Goal: Check status: Check status

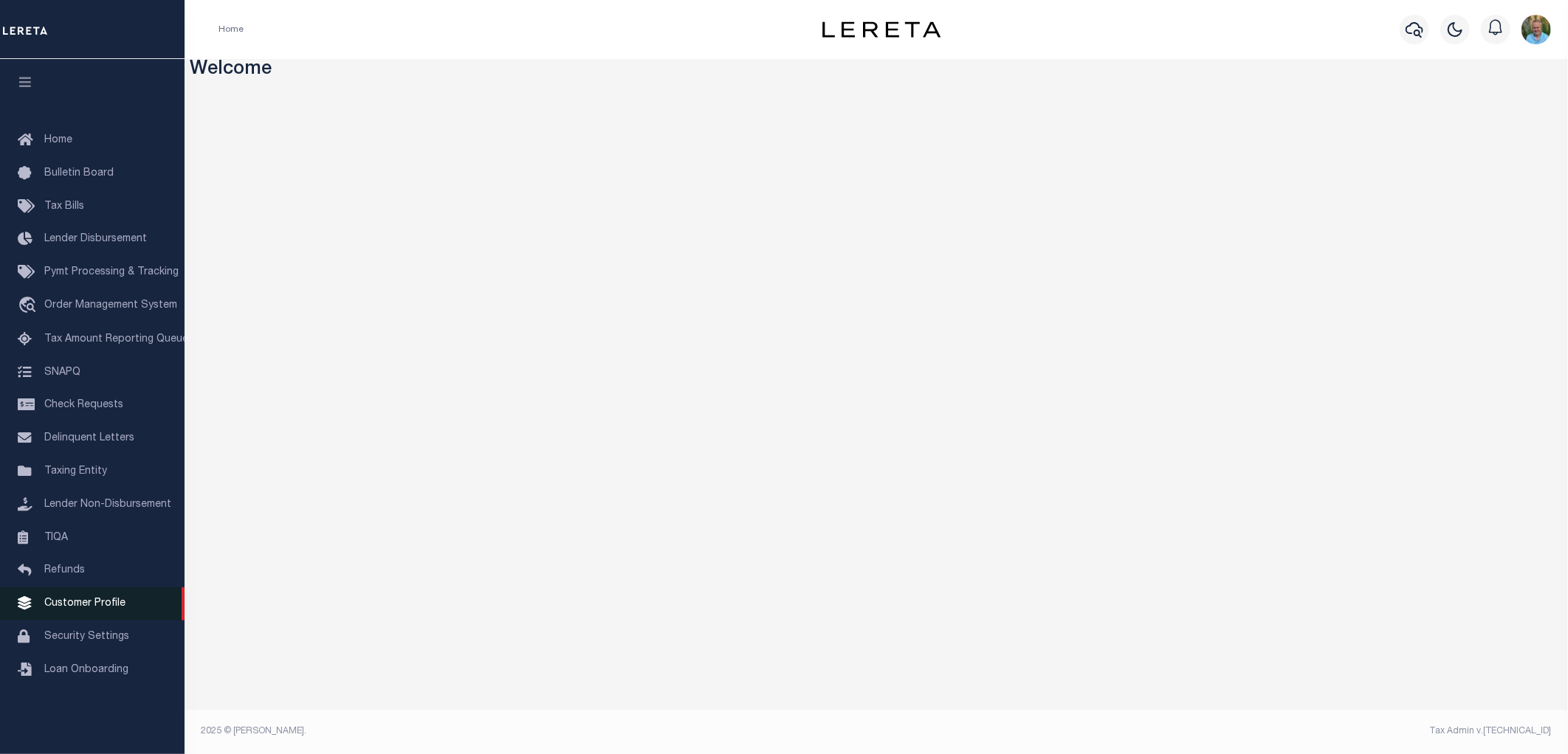
click at [70, 601] on span "Customer Profile" at bounding box center [85, 603] width 81 height 10
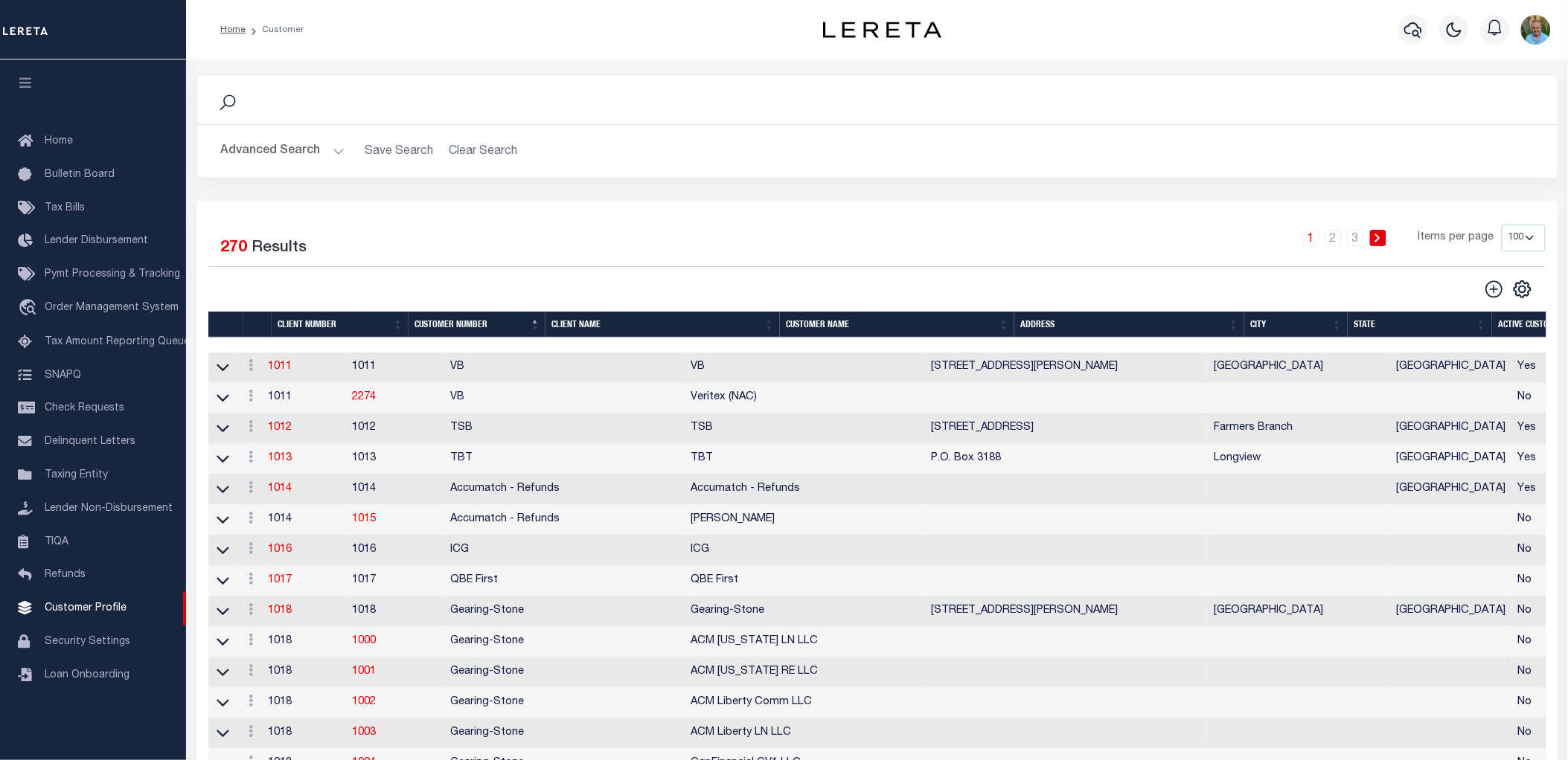
drag, startPoint x: 1526, startPoint y: 237, endPoint x: 1527, endPoint y: 247, distance: 10.0
click at [1526, 237] on select "100 200 400" at bounding box center [1524, 238] width 44 height 27
select select "400"
click at [1502, 225] on select "100 200 400" at bounding box center [1524, 238] width 44 height 27
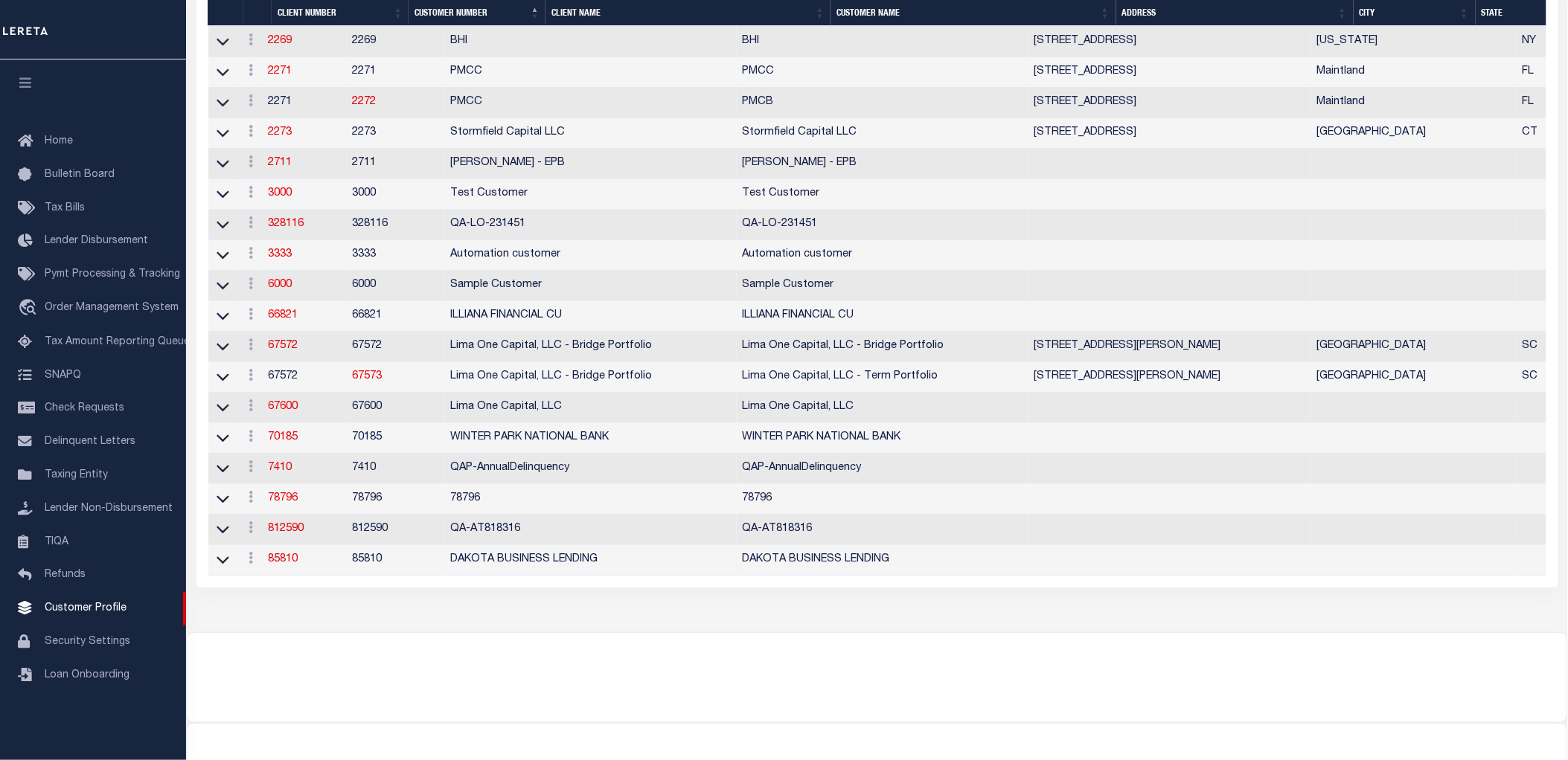
scroll to position [7980, 0]
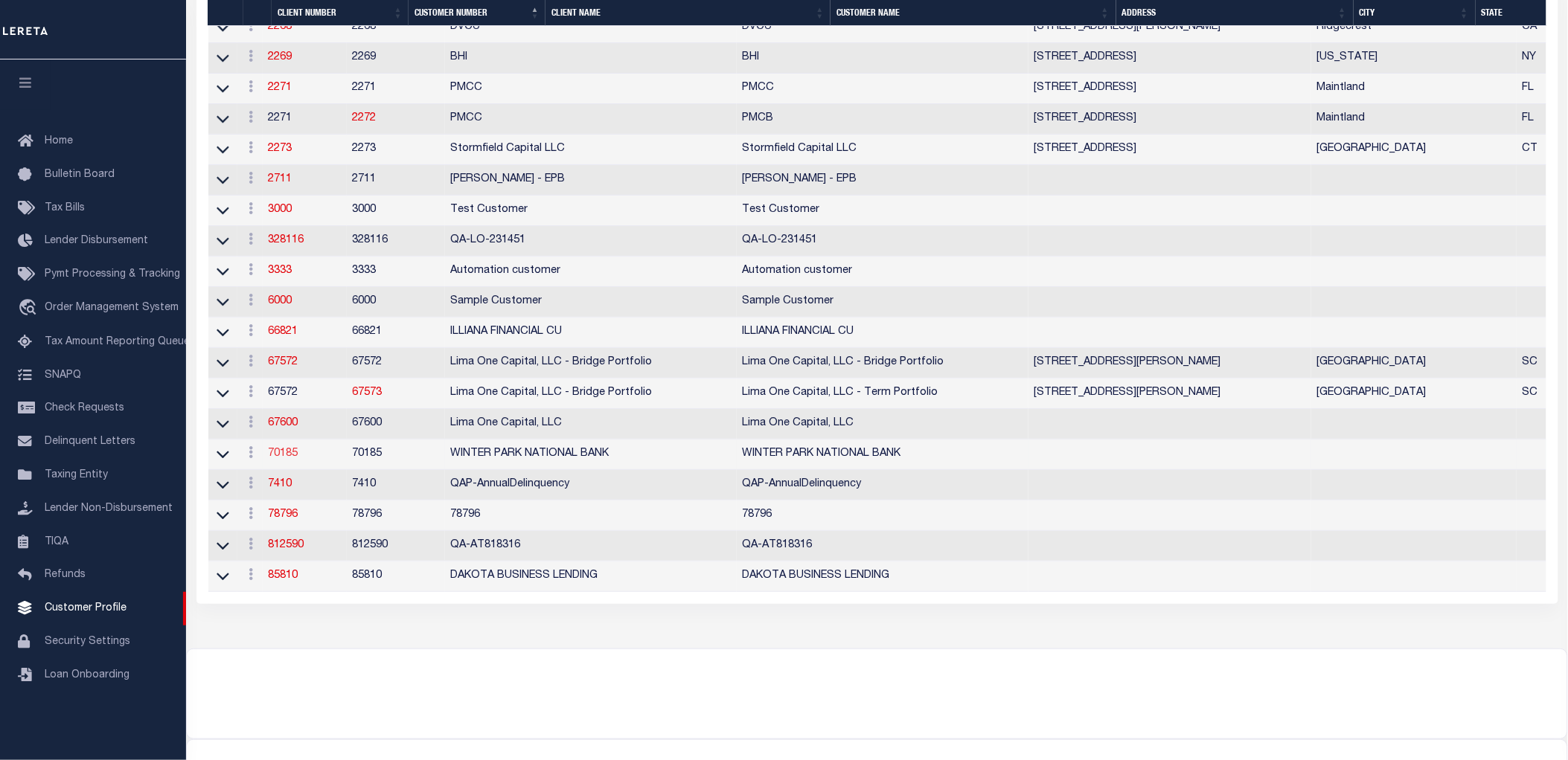
click at [287, 459] on link "70185" at bounding box center [283, 453] width 30 height 10
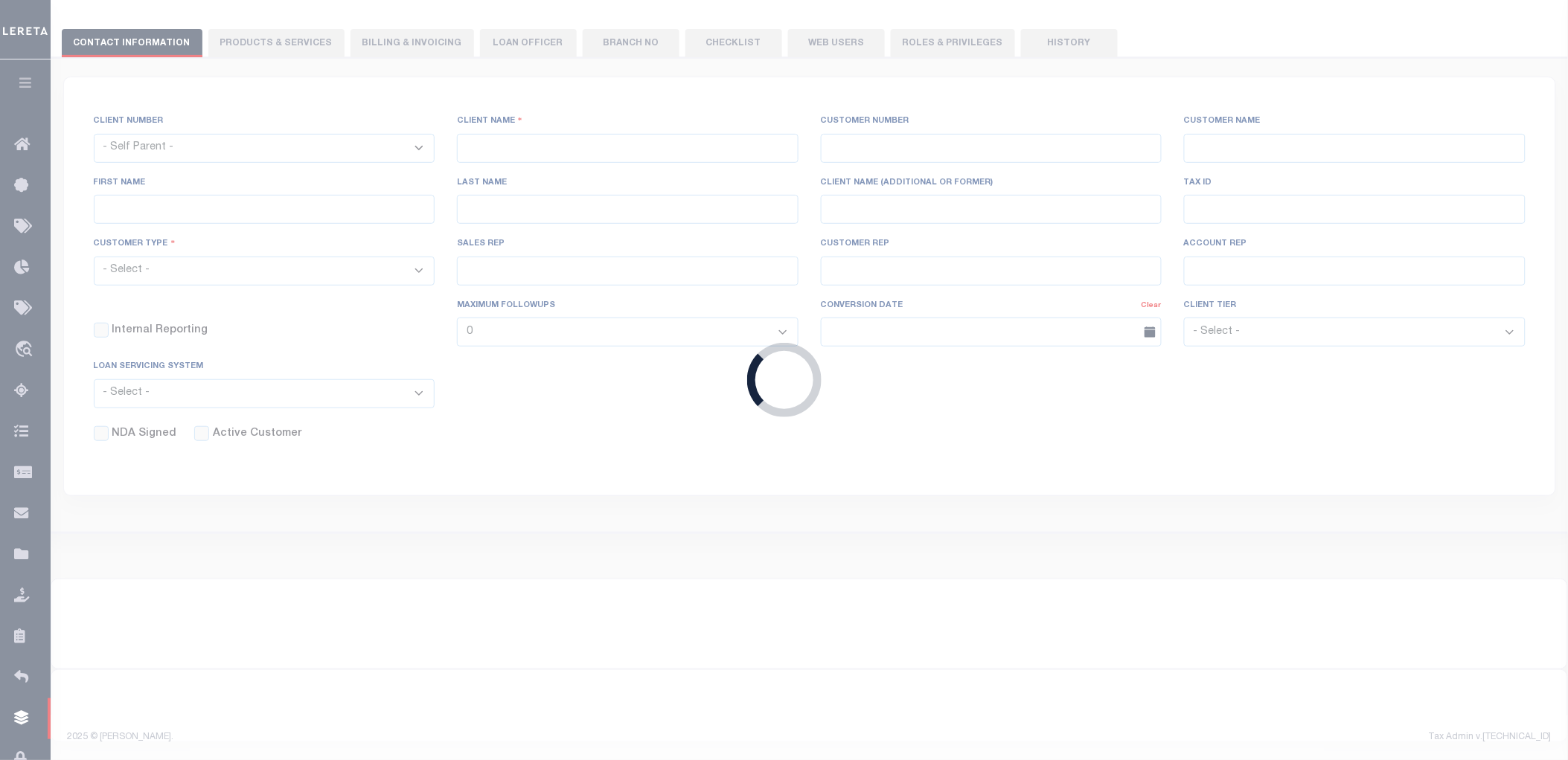
scroll to position [175, 0]
select select
type input "WINTER PARK NATIONAL BANK"
type input "70185"
type input "WINTER PARK NATIONAL BANK"
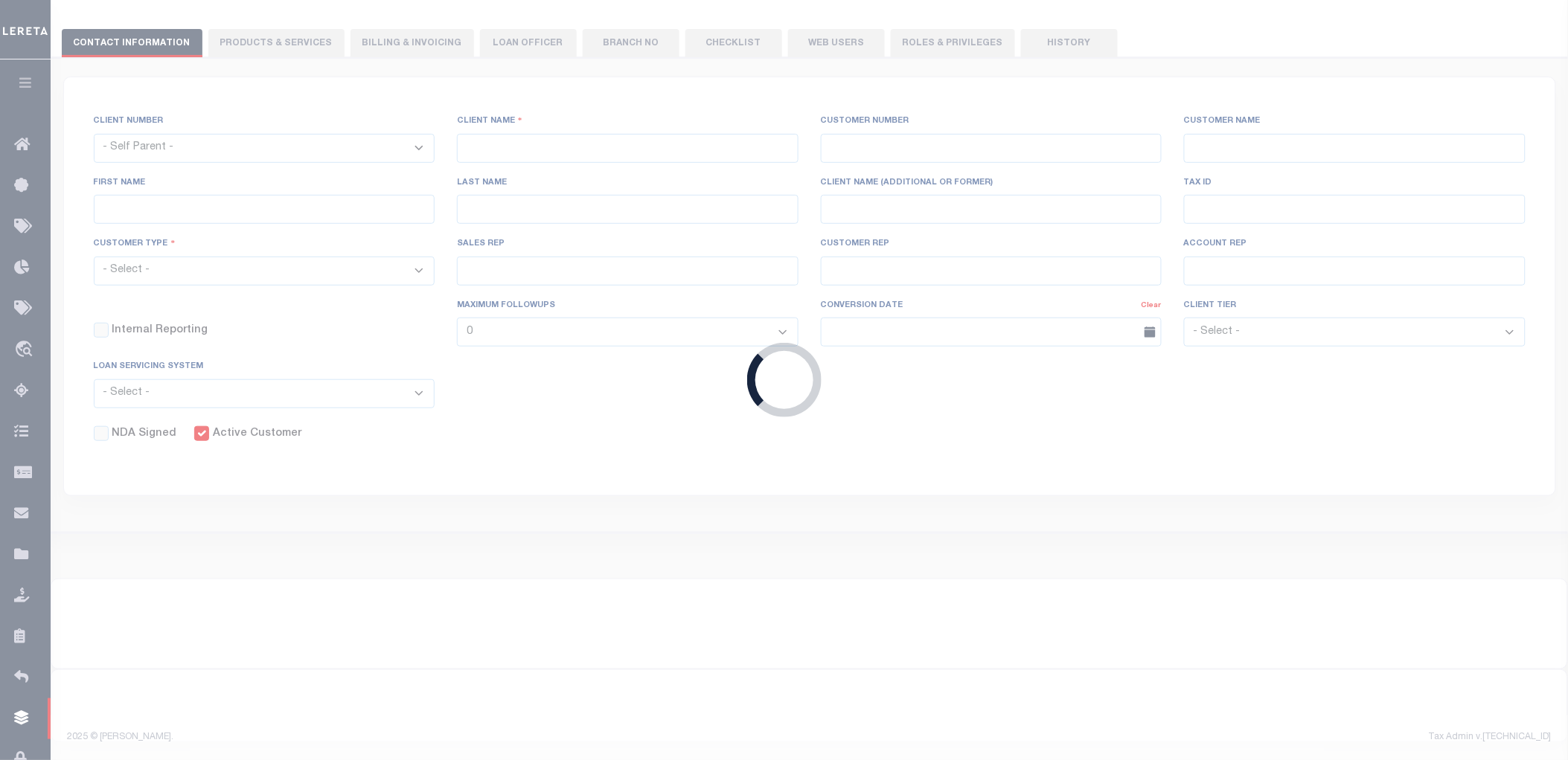
select select "Mixed Portfolio"
checkbox input "true"
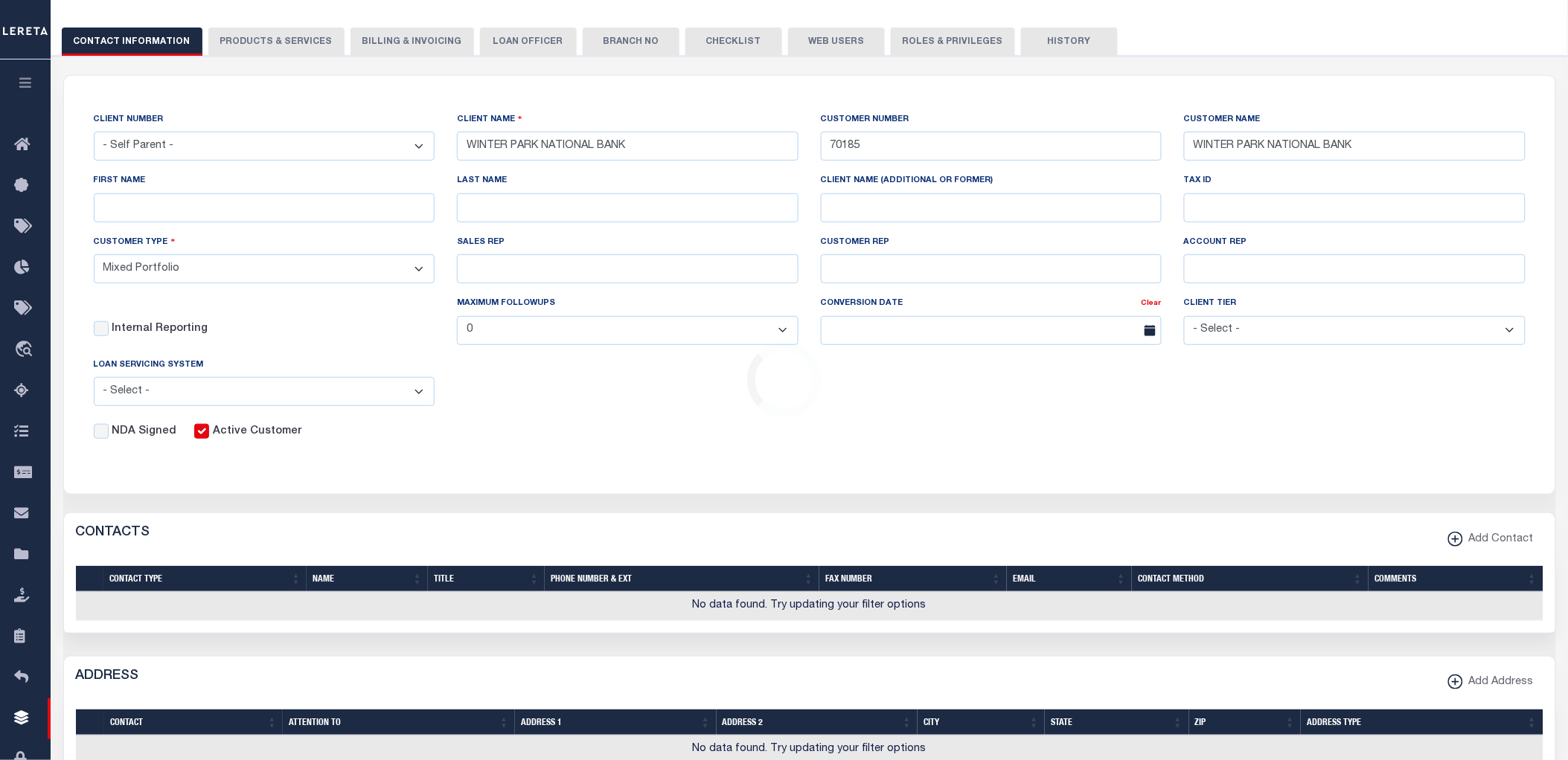
scroll to position [0, 0]
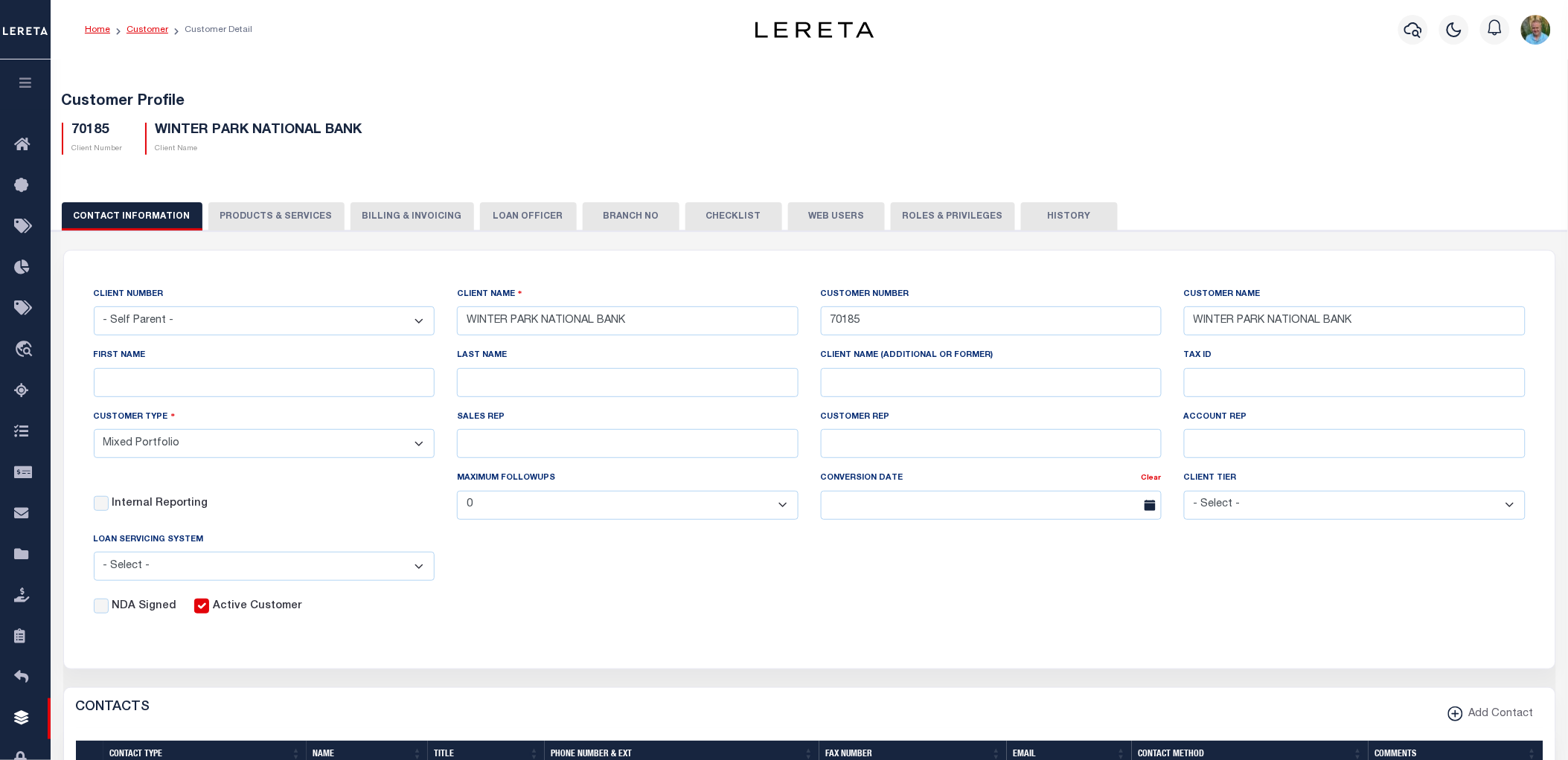
click at [157, 28] on link "Customer" at bounding box center [147, 29] width 42 height 9
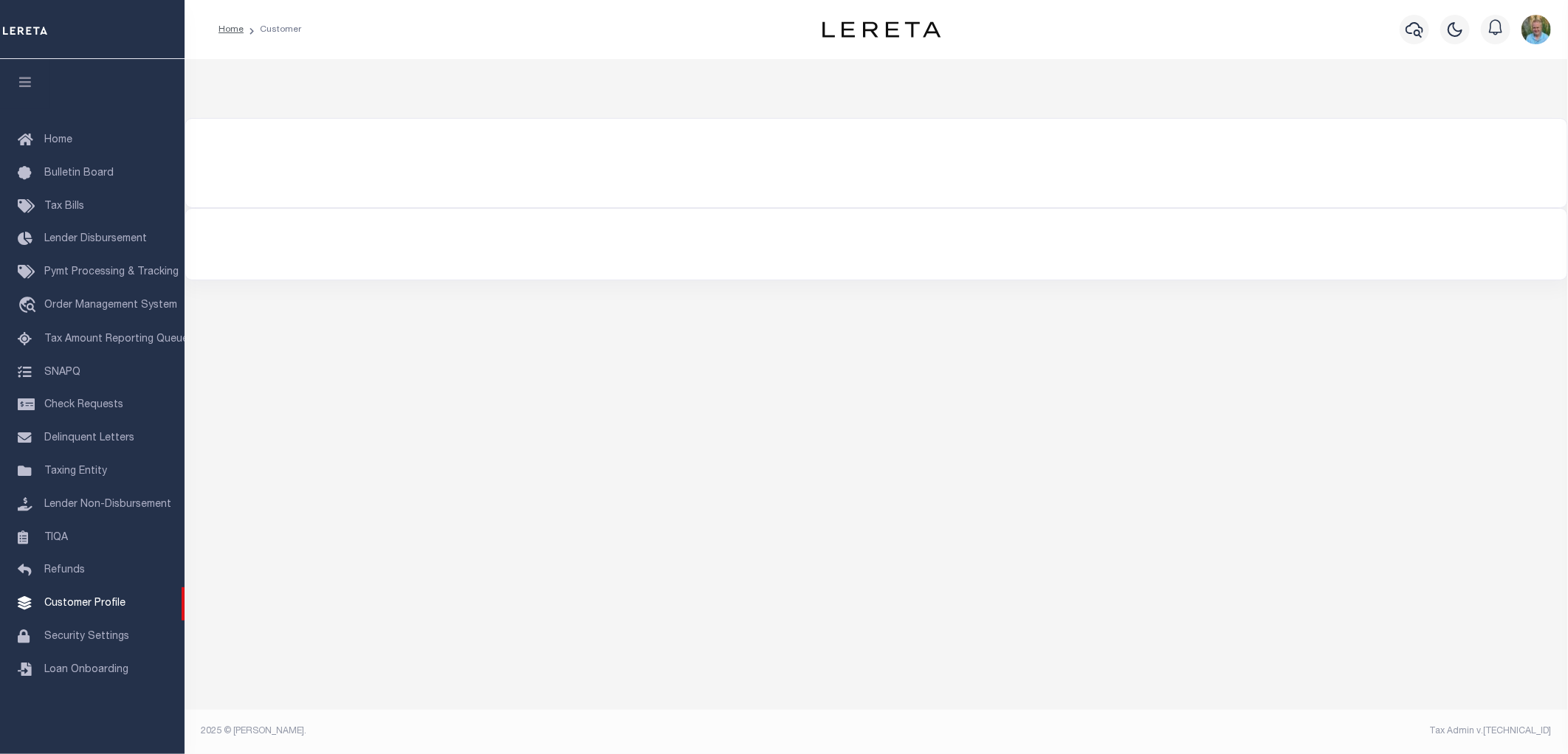
select select "400"
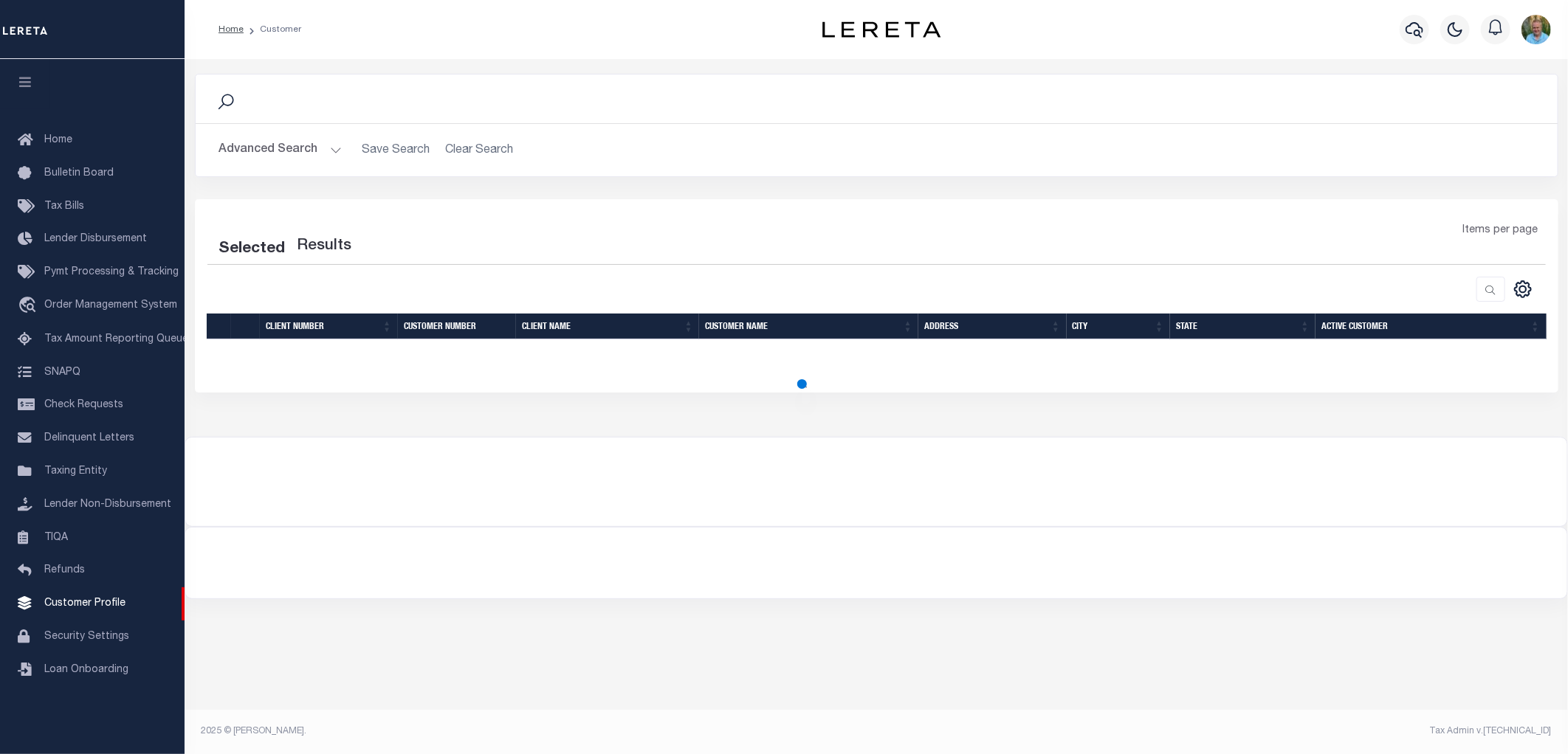
select select "400"
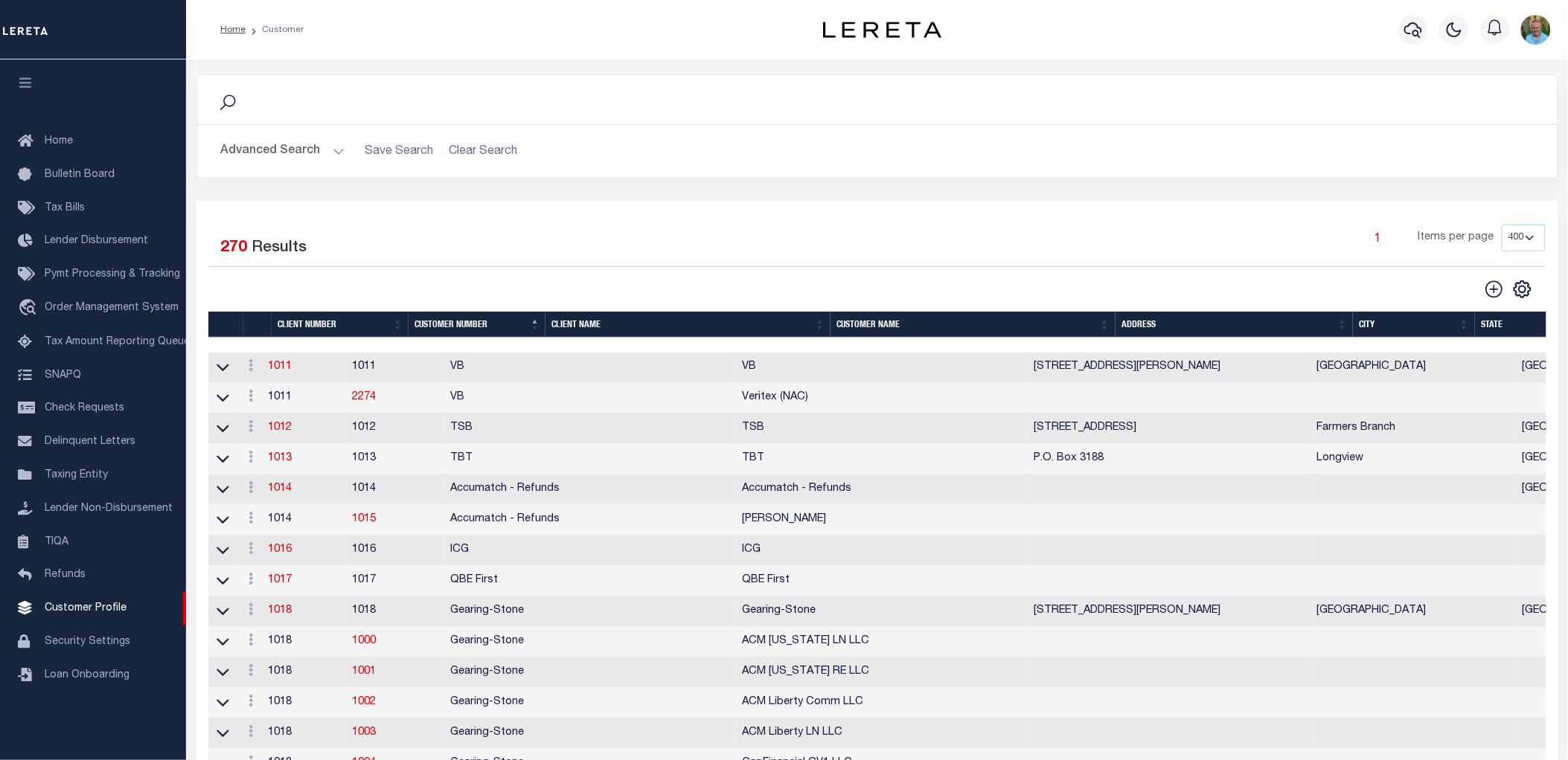
click at [921, 112] on div "Search" at bounding box center [877, 99] width 1360 height 49
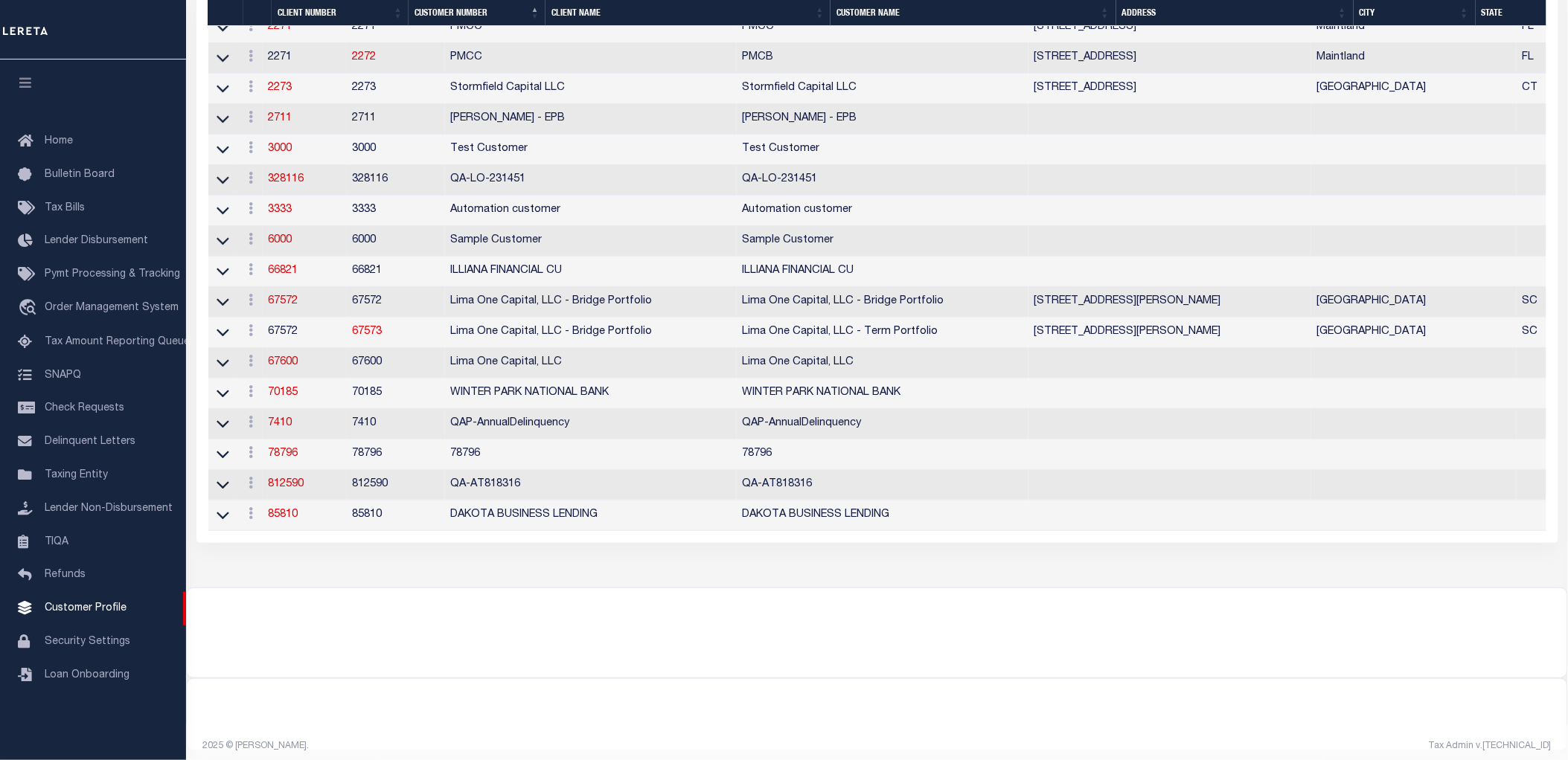
scroll to position [8146, 0]
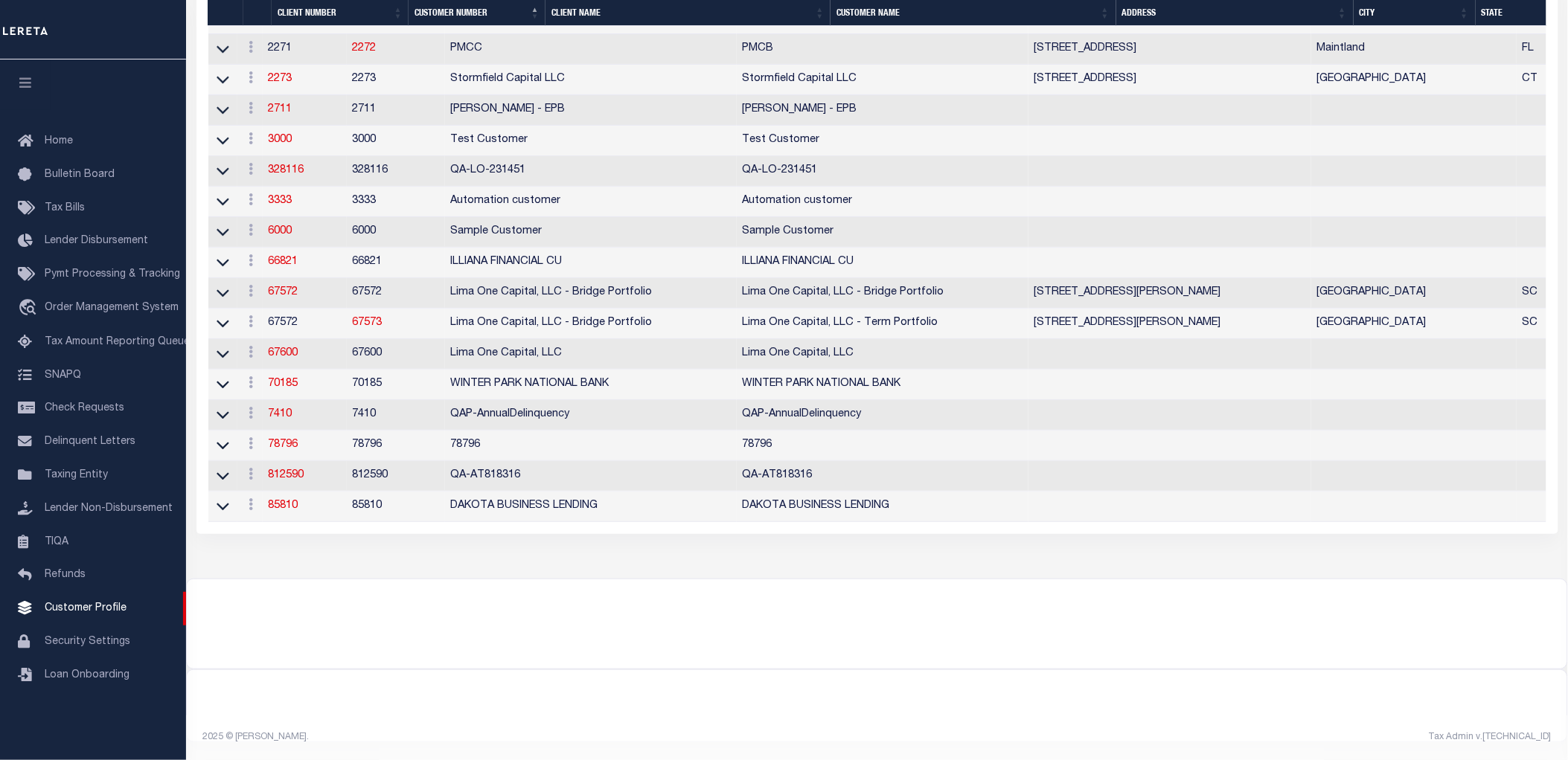
click at [291, 379] on link "70185" at bounding box center [283, 384] width 30 height 10
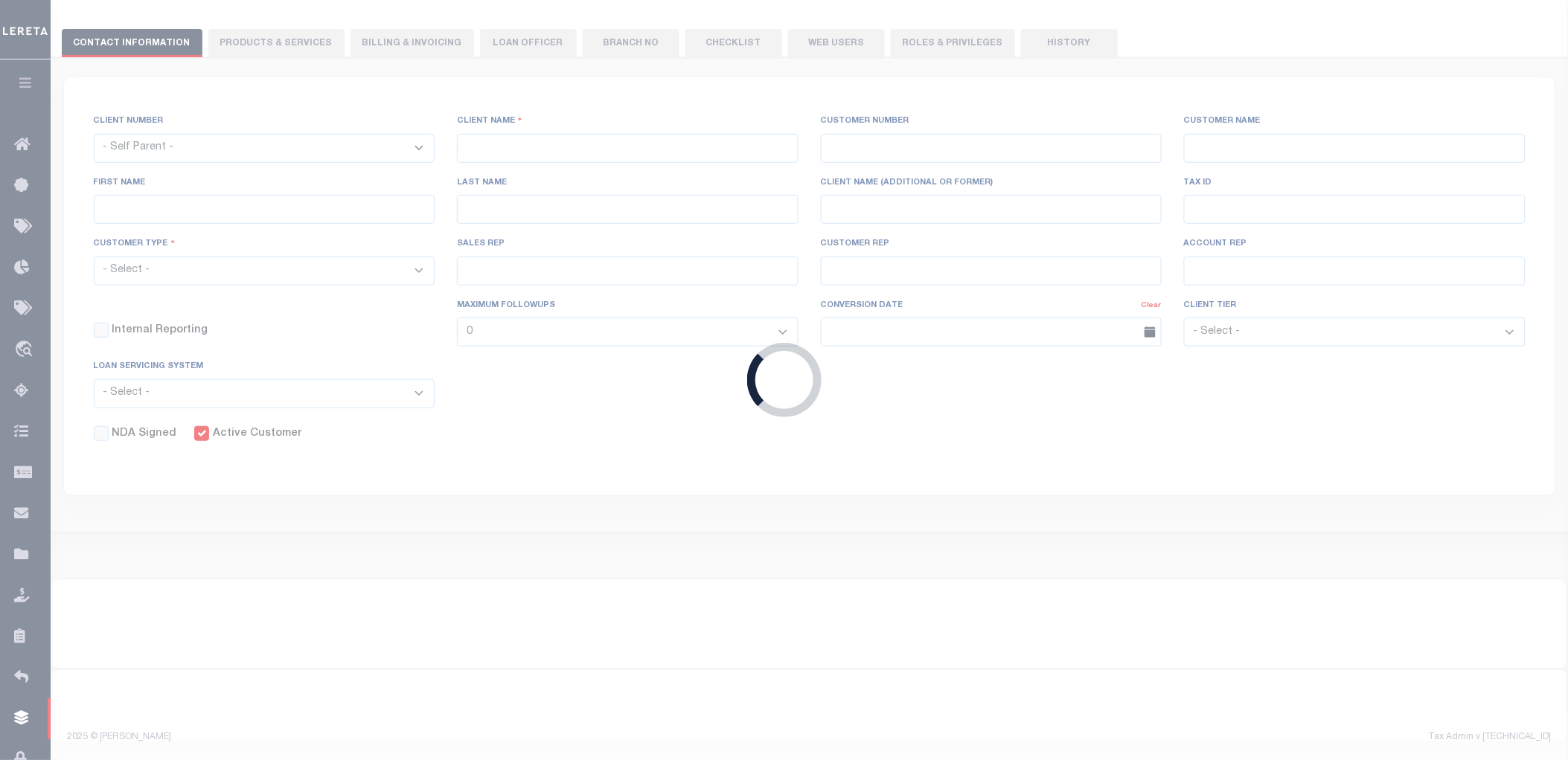
select select
type input "WINTER PARK NATIONAL BANK"
type input "70185"
type input "WINTER PARK NATIONAL BANK"
select select "Mixed Portfolio"
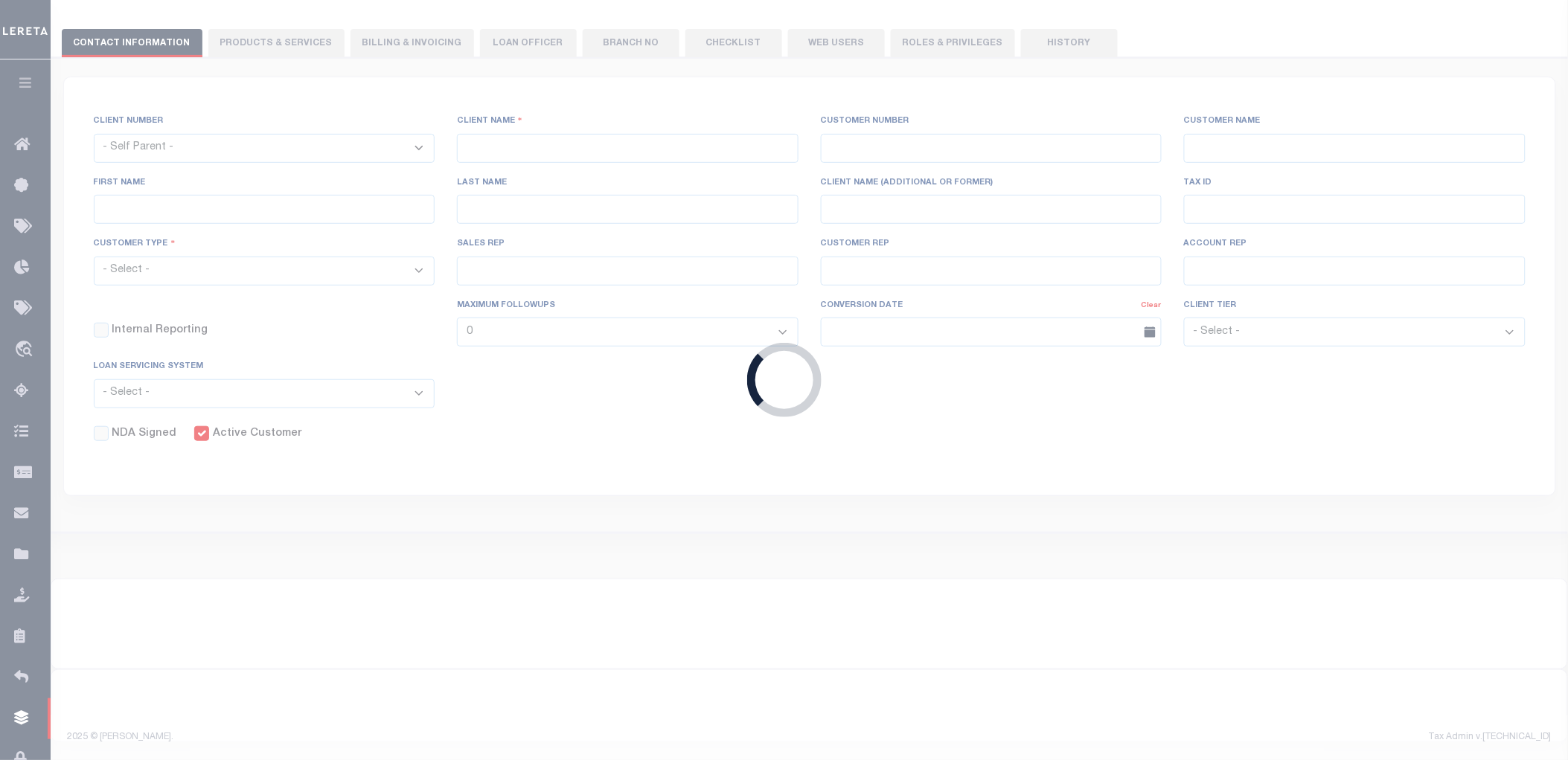
checkbox input "true"
